Goal: Information Seeking & Learning: Find specific page/section

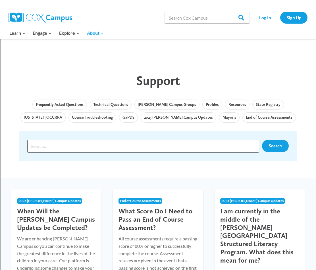
click at [61, 145] on input "Search input" at bounding box center [143, 146] width 232 height 13
type input "access module resources"
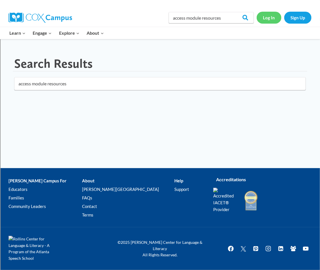
click at [268, 17] on link "Log In" at bounding box center [269, 18] width 25 height 12
